Goal: Navigation & Orientation: Understand site structure

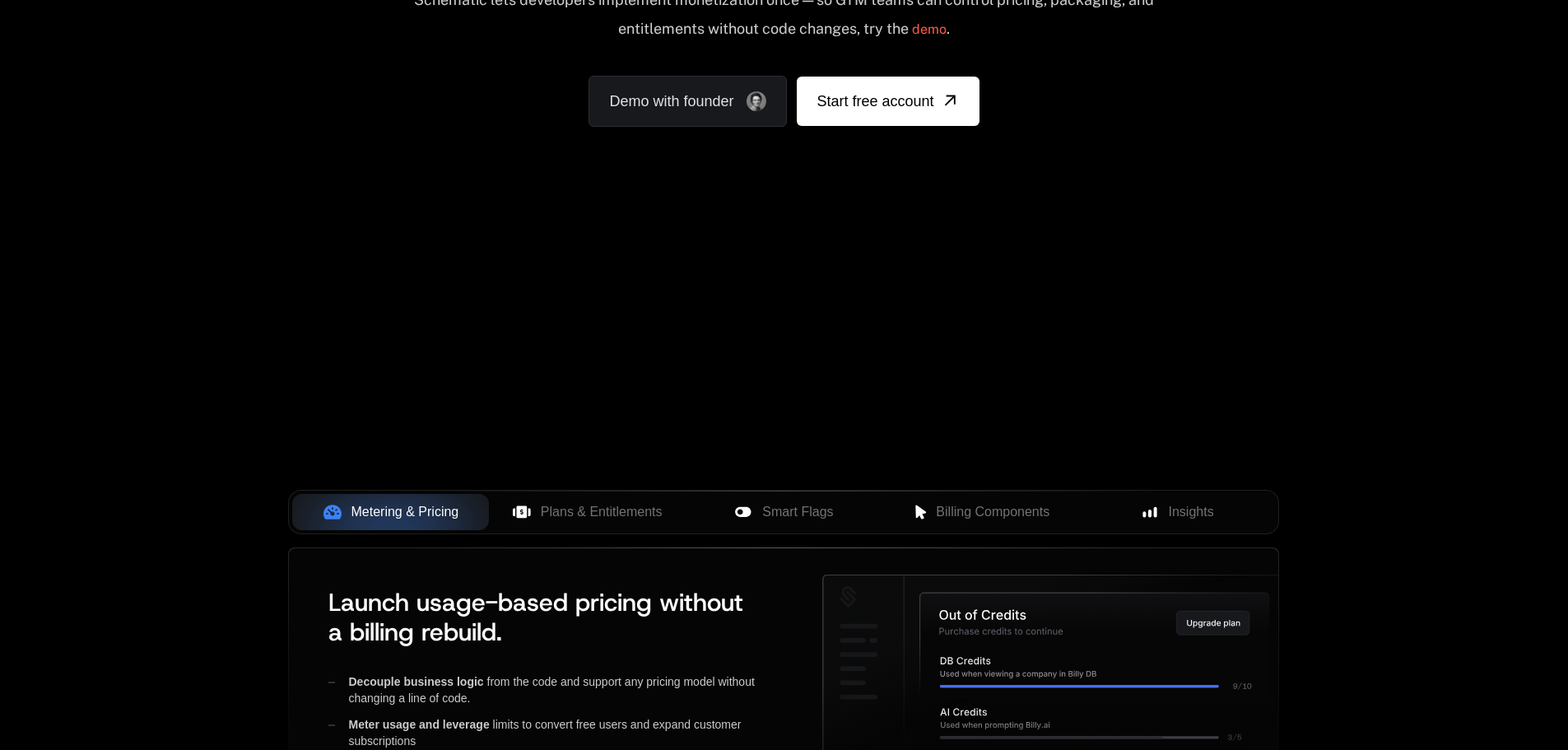
click at [704, 260] on div "Your browser does not support the video tag." at bounding box center [784, 239] width 1070 height 693
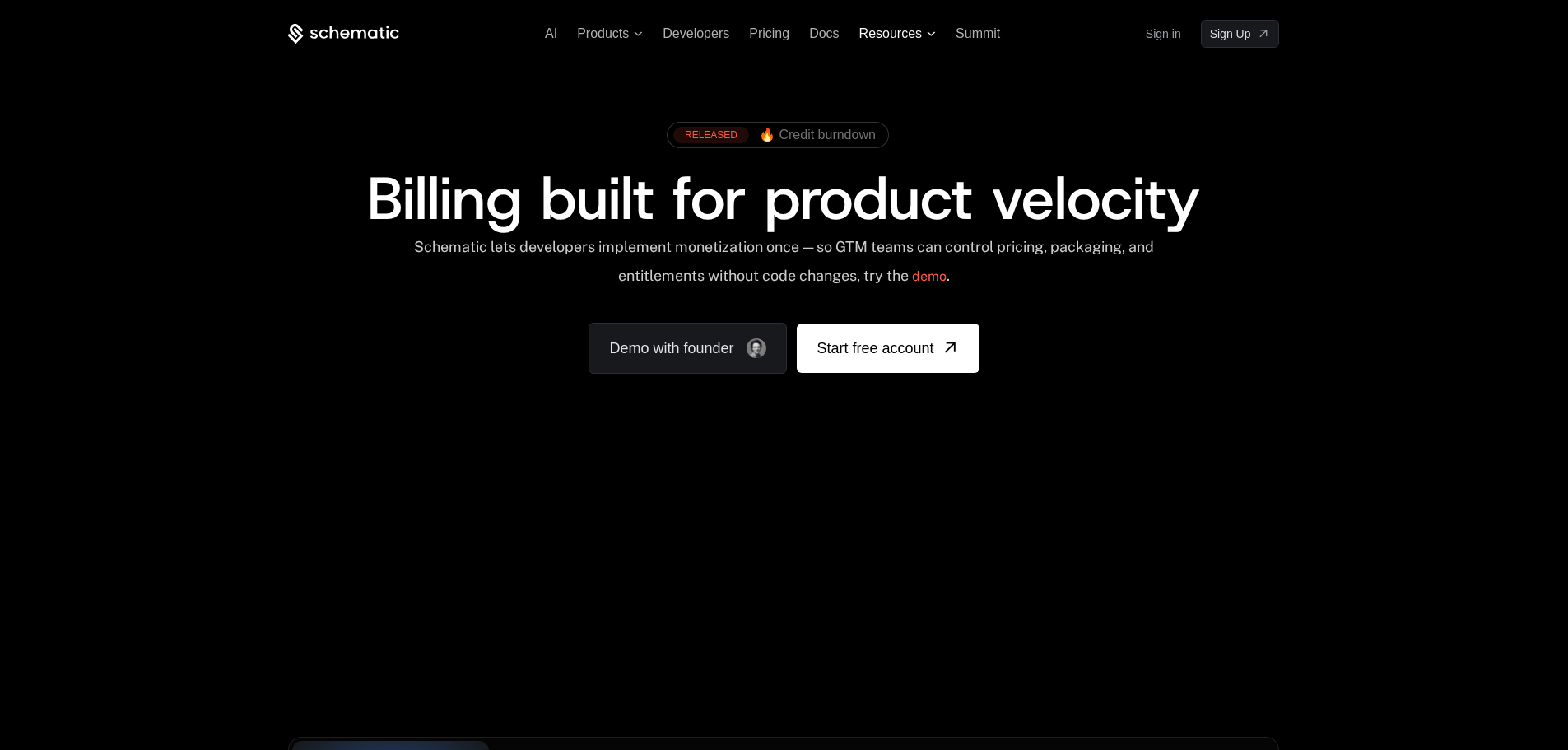
click at [916, 34] on span "Resources" at bounding box center [891, 34] width 63 height 15
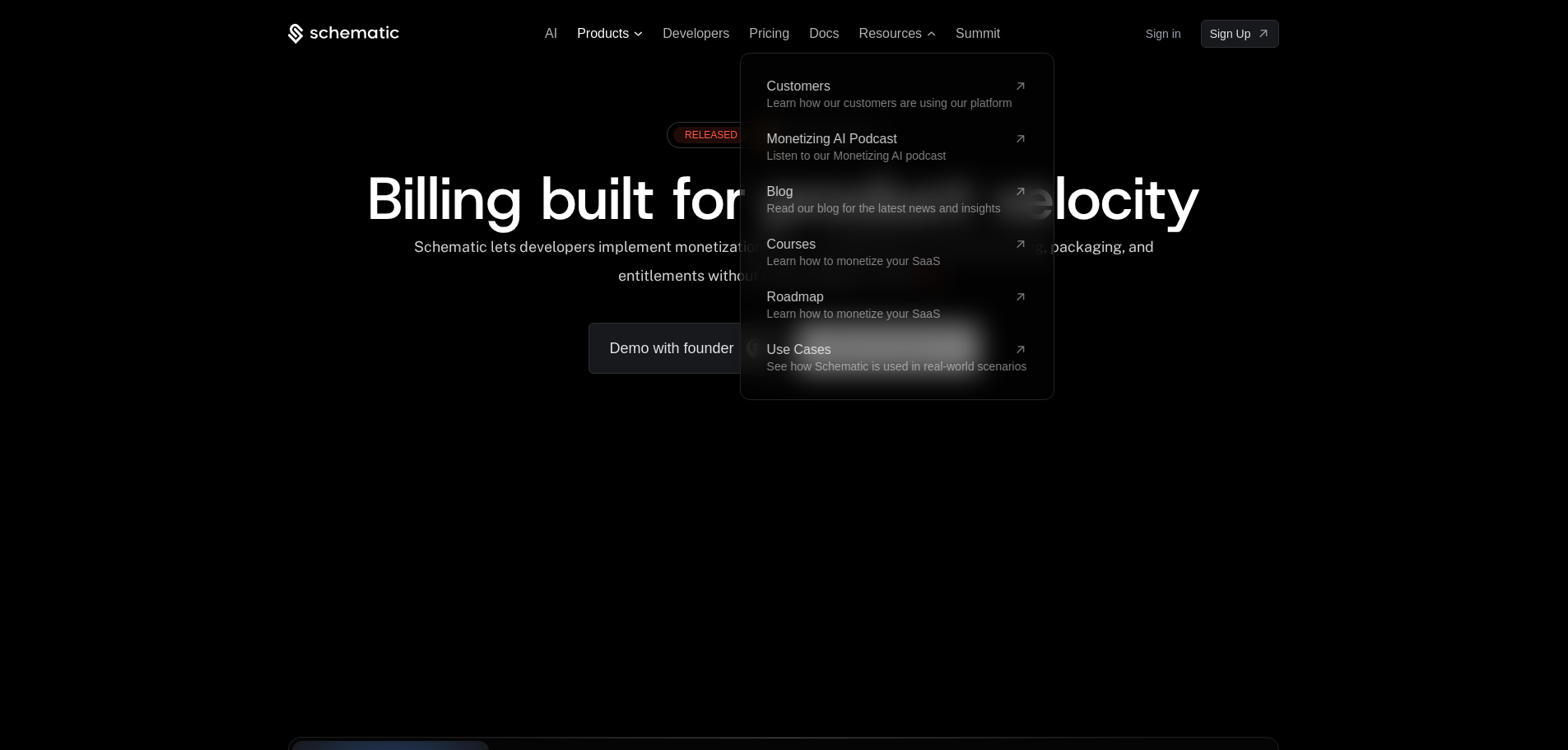
click at [629, 32] on span "Products" at bounding box center [603, 34] width 52 height 15
